Goal: Task Accomplishment & Management: Use online tool/utility

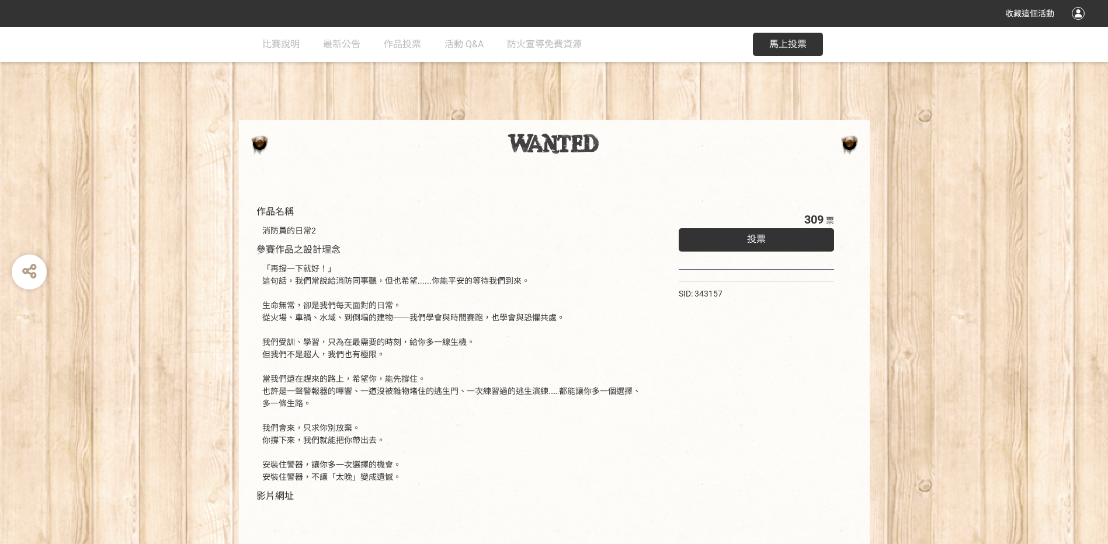
click at [767, 238] on div "投票" at bounding box center [756, 239] width 156 height 23
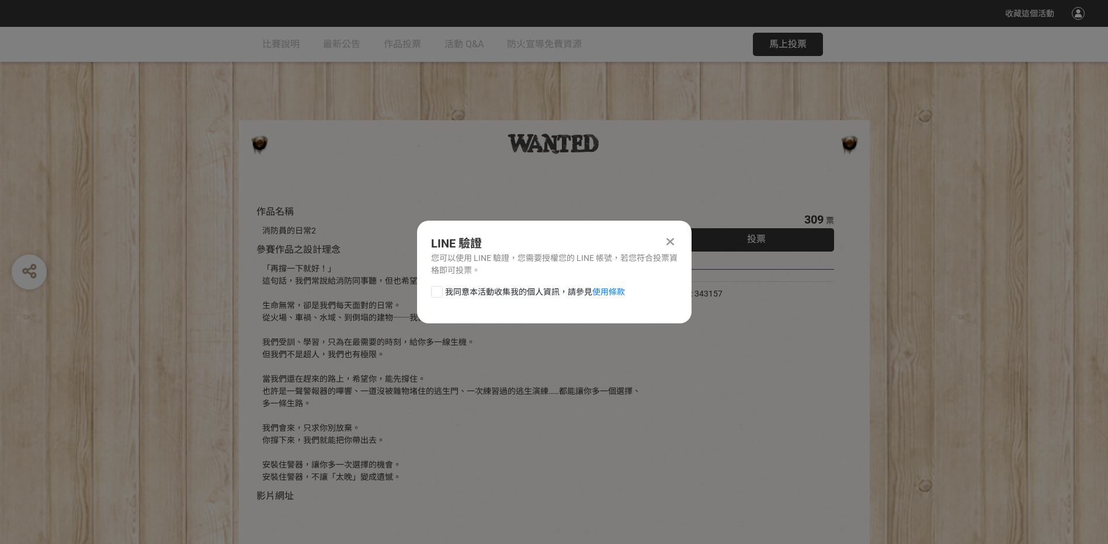
click at [663, 239] on div at bounding box center [670, 242] width 14 height 14
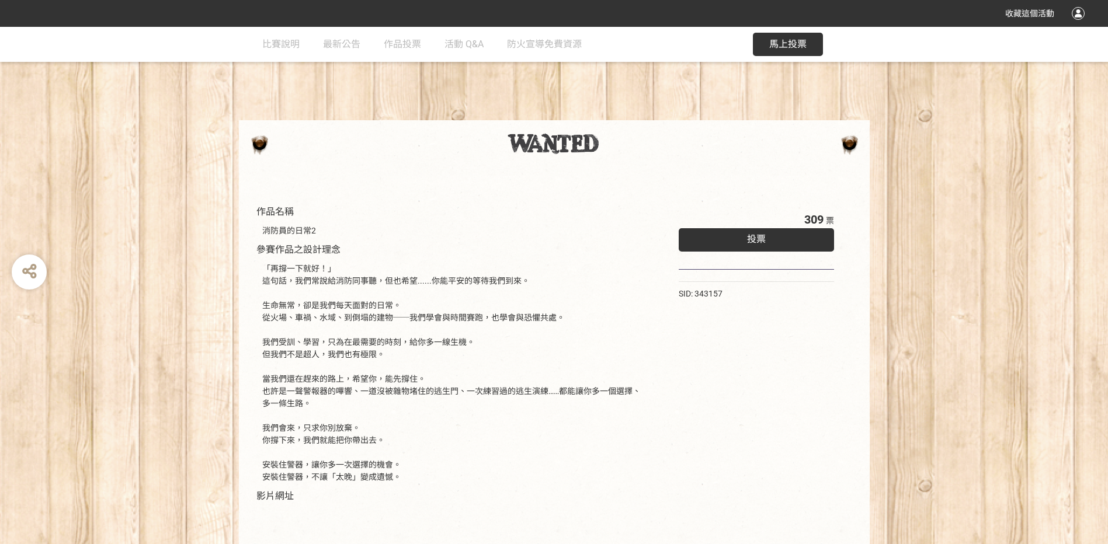
click at [748, 227] on div "309 票 投票" at bounding box center [756, 240] width 156 height 59
click at [746, 246] on div "投票" at bounding box center [756, 239] width 156 height 23
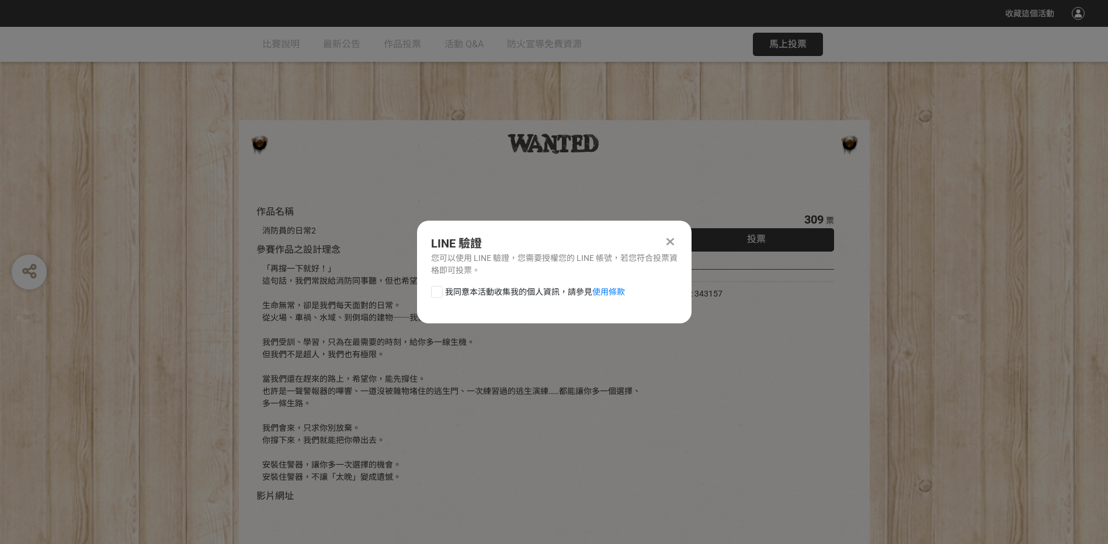
click at [439, 293] on div at bounding box center [437, 292] width 12 height 12
checkbox input "true"
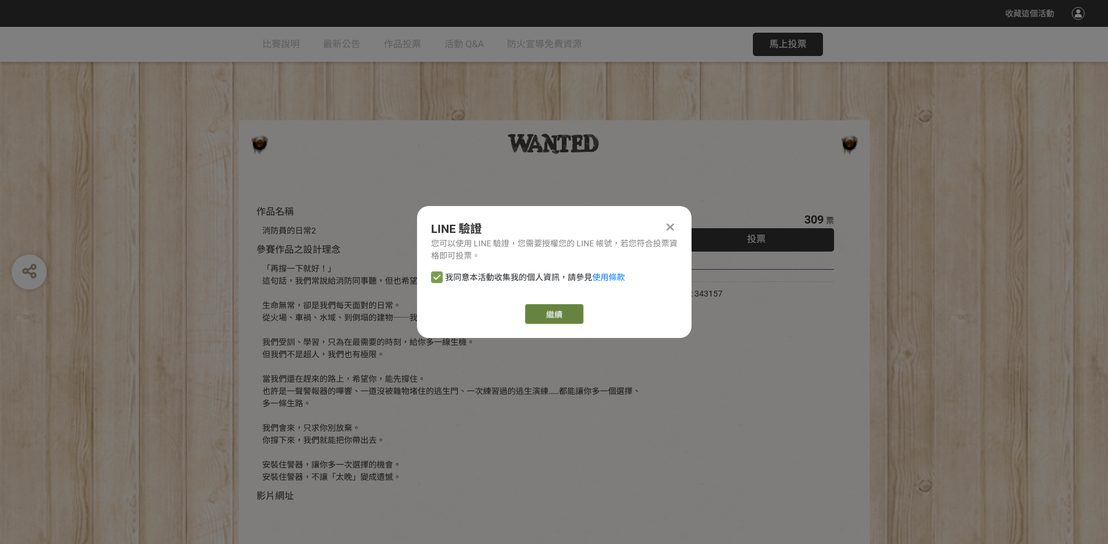
click at [556, 314] on link "繼續" at bounding box center [554, 314] width 58 height 20
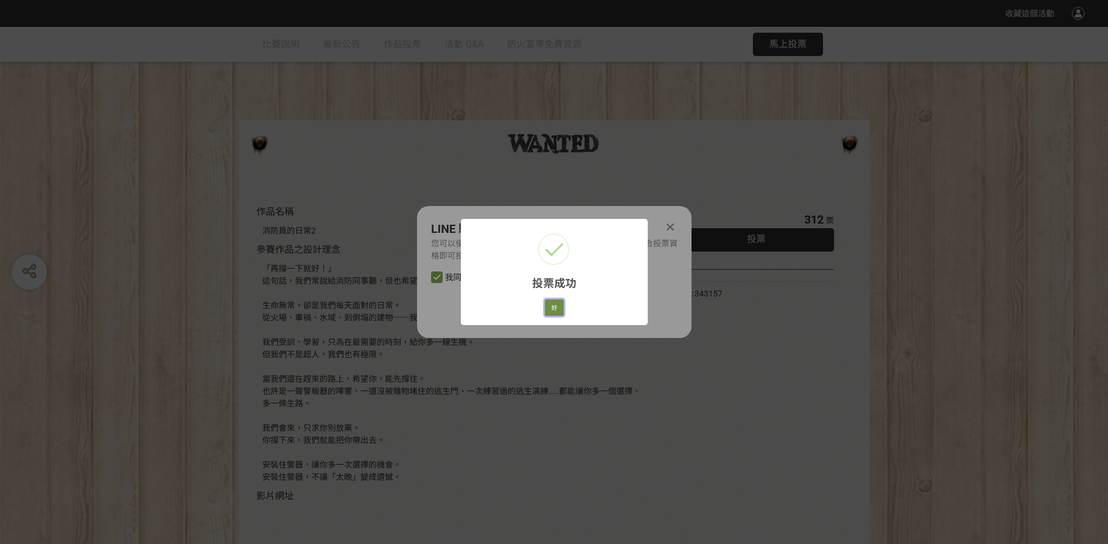
click at [555, 307] on button "好" at bounding box center [554, 308] width 19 height 16
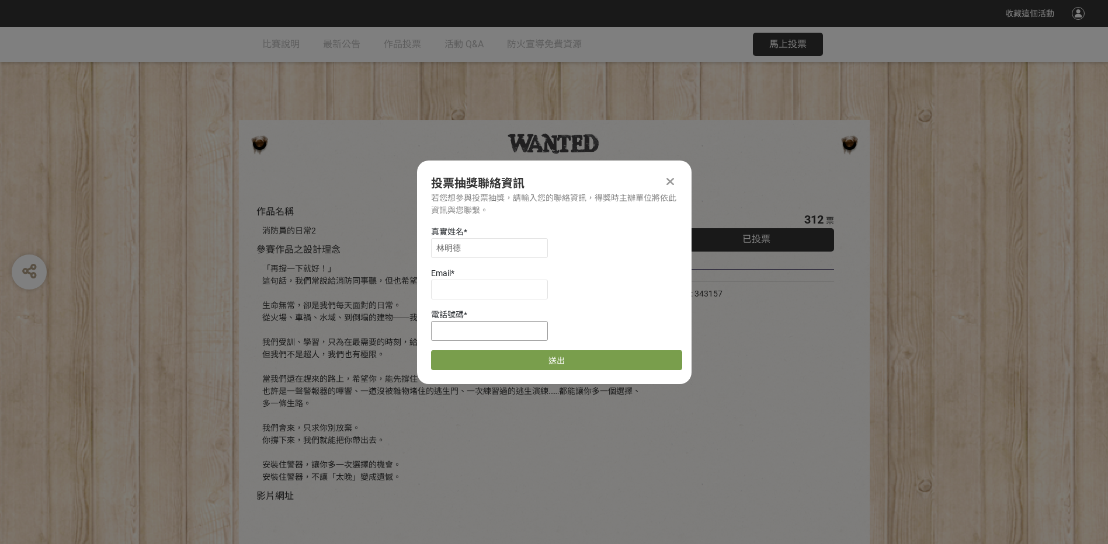
click at [460, 331] on input at bounding box center [489, 331] width 117 height 20
type input "0931962262"
click at [560, 364] on button "送出" at bounding box center [556, 360] width 251 height 20
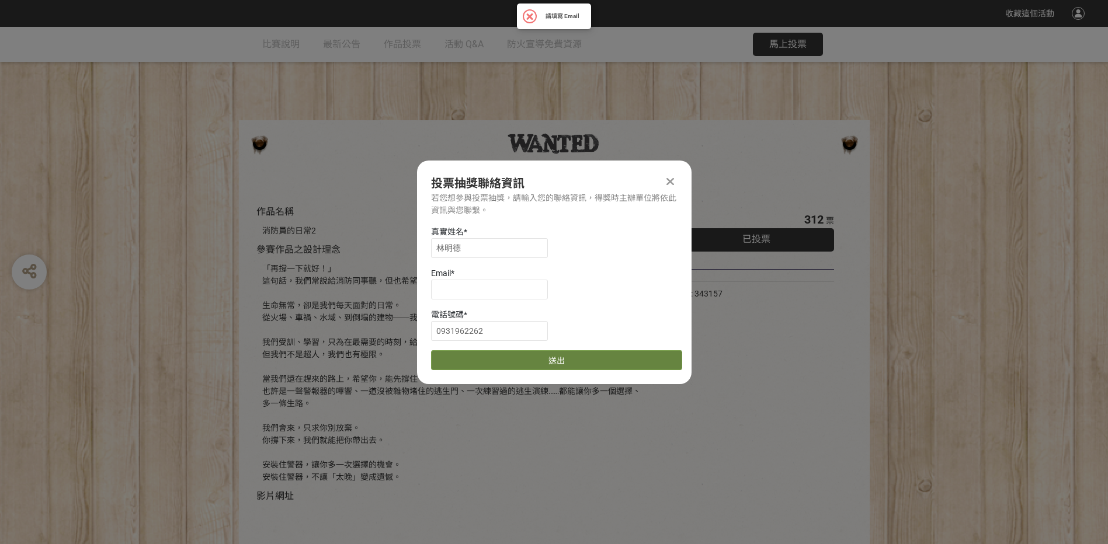
click at [555, 358] on button "送出" at bounding box center [556, 360] width 251 height 20
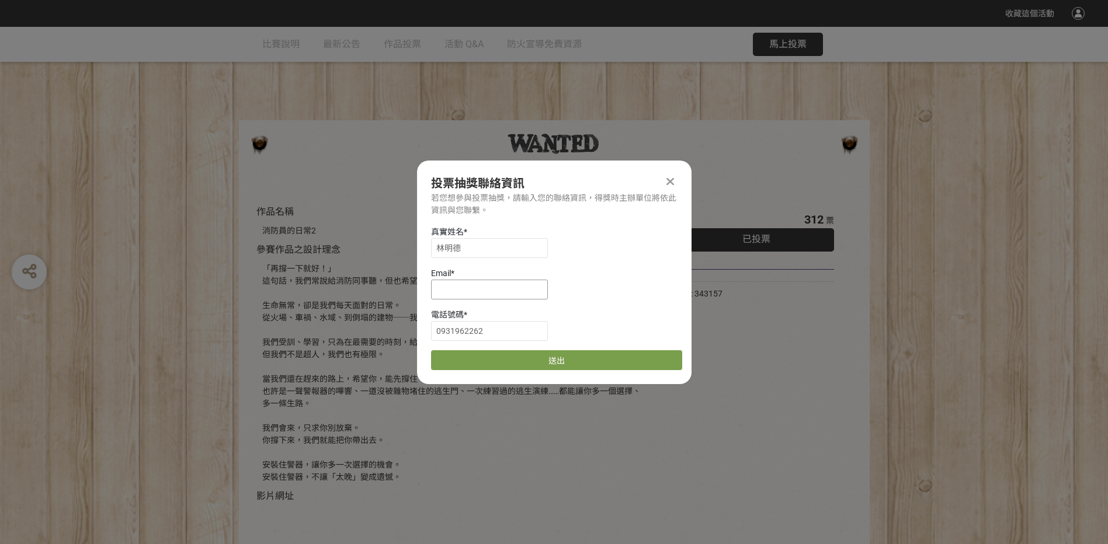
click at [458, 285] on input at bounding box center [489, 290] width 117 height 20
type input "[EMAIL_ADDRESS][DOMAIN_NAME]"
click at [548, 360] on button "送出" at bounding box center [556, 360] width 251 height 20
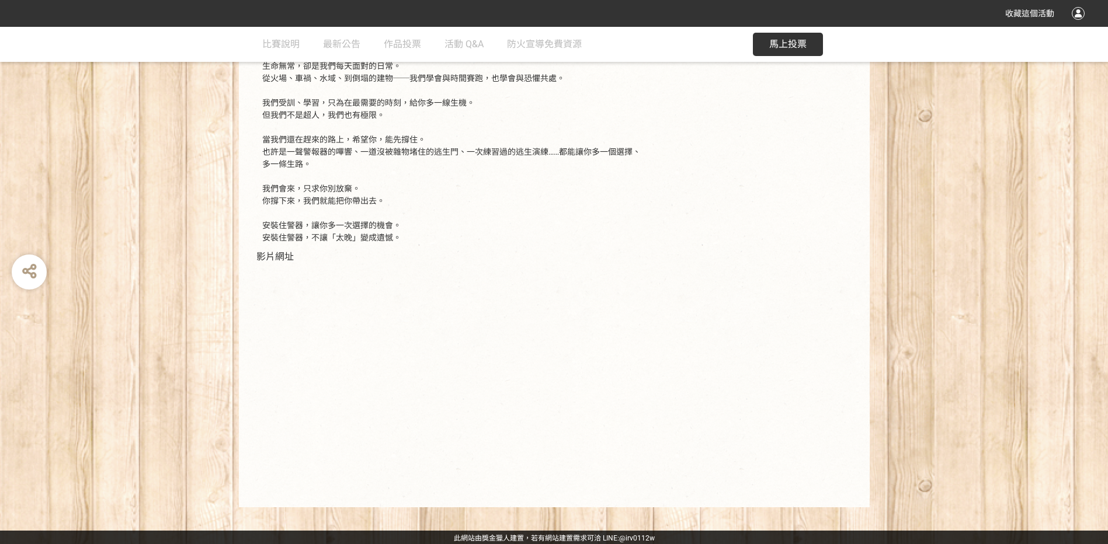
scroll to position [241, 0]
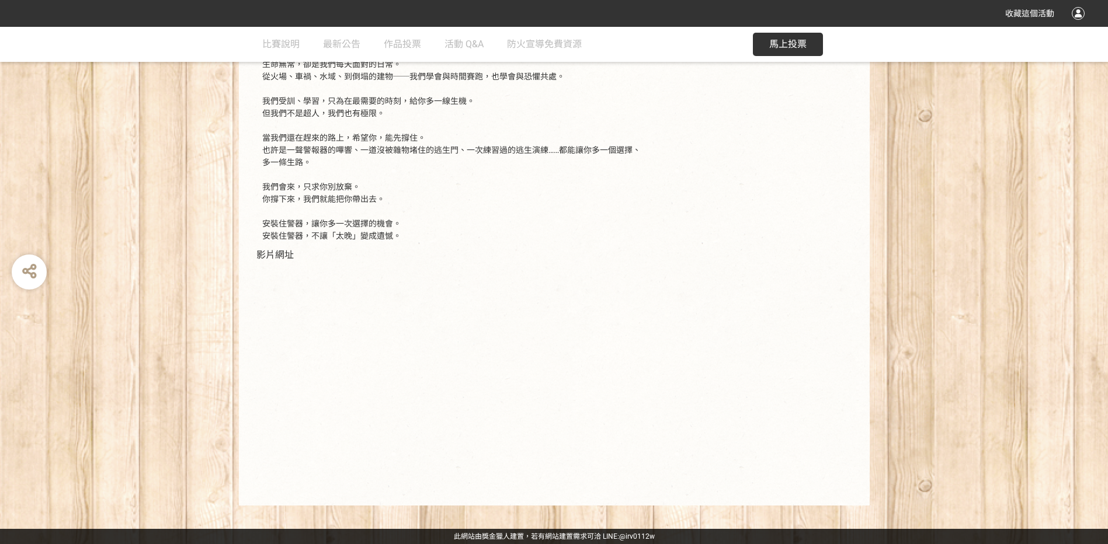
click at [723, 289] on div "312 票 已投票 SID: 343157" at bounding box center [756, 226] width 203 height 536
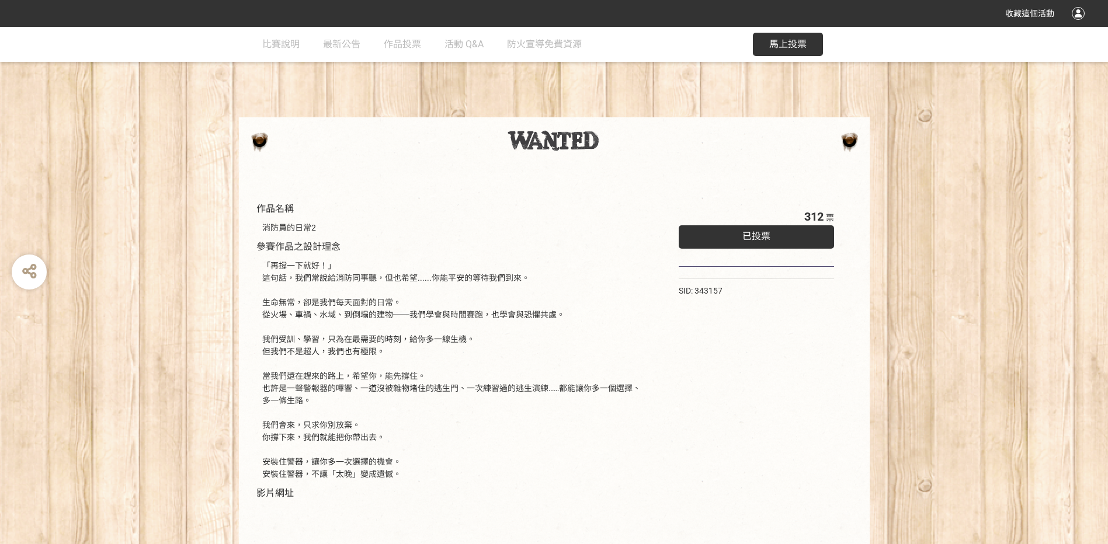
scroll to position [0, 0]
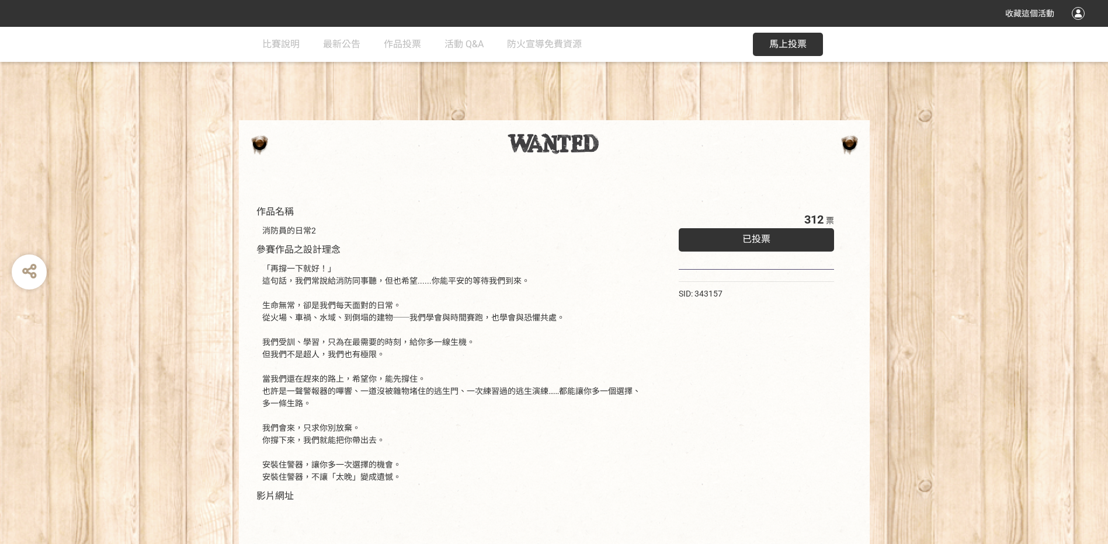
click at [761, 236] on span "已投票" at bounding box center [756, 239] width 28 height 11
